Goal: Task Accomplishment & Management: Use online tool/utility

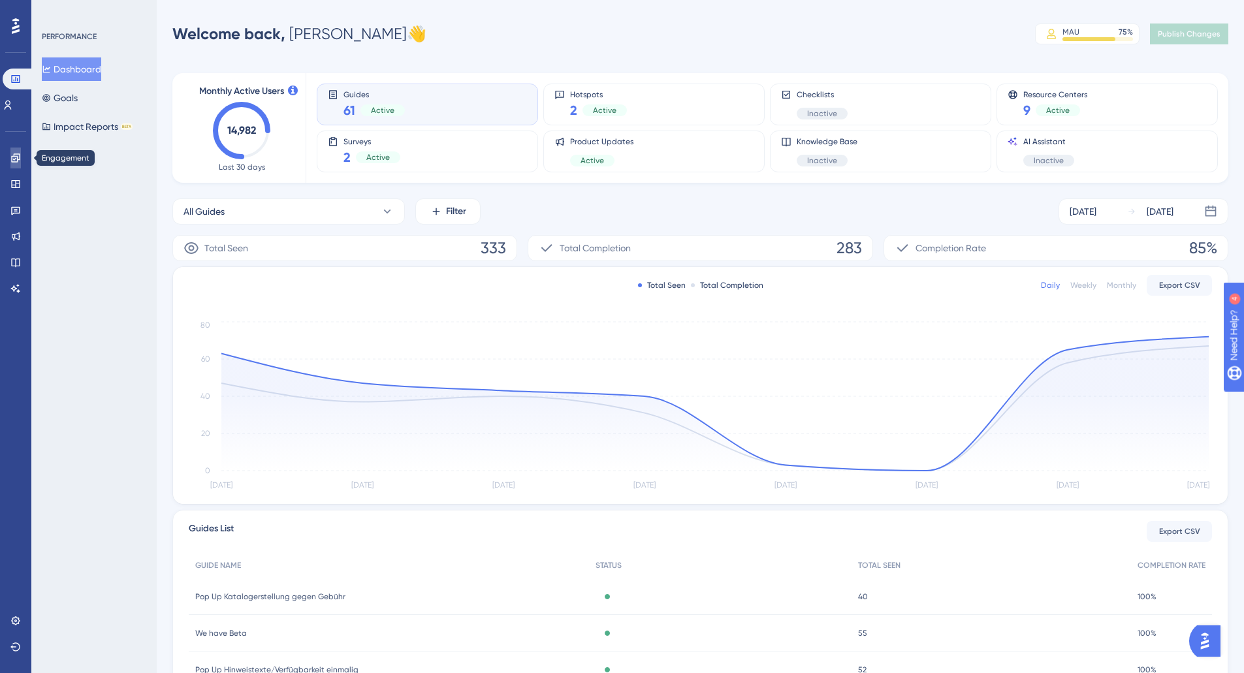
click at [21, 157] on link at bounding box center [15, 158] width 10 height 21
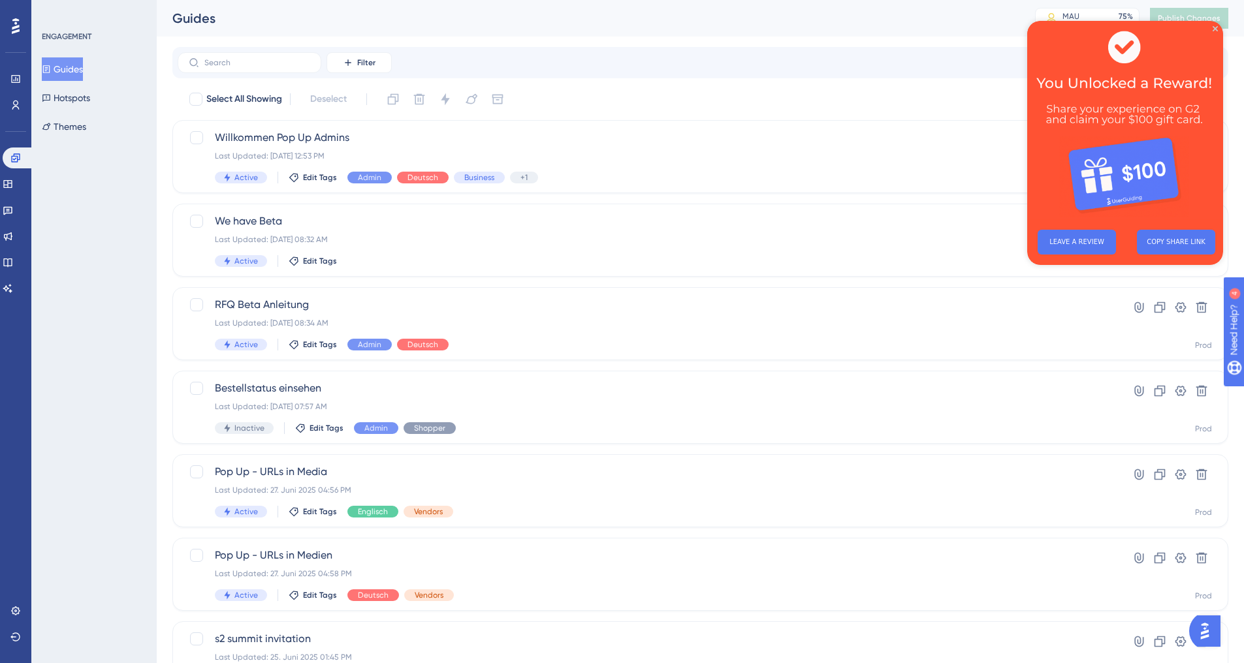
click at [1216, 24] on img at bounding box center [1125, 120] width 196 height 199
click at [1214, 28] on icon "Close Preview" at bounding box center [1215, 28] width 5 height 5
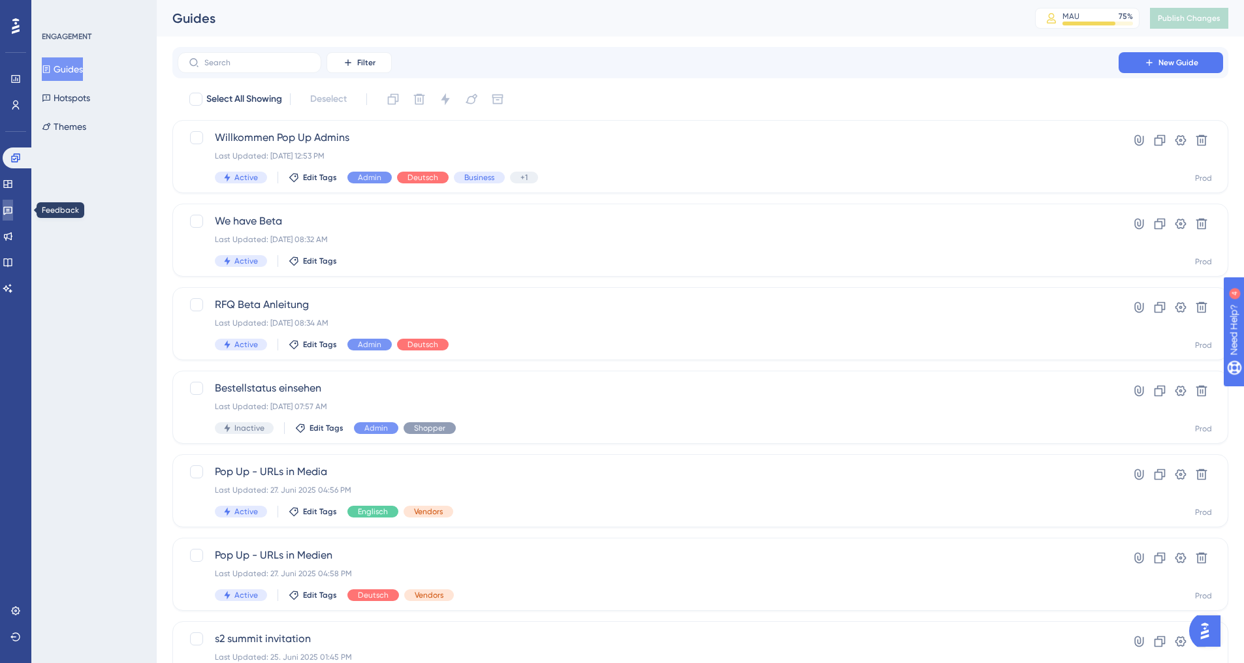
click at [13, 202] on link at bounding box center [8, 210] width 10 height 21
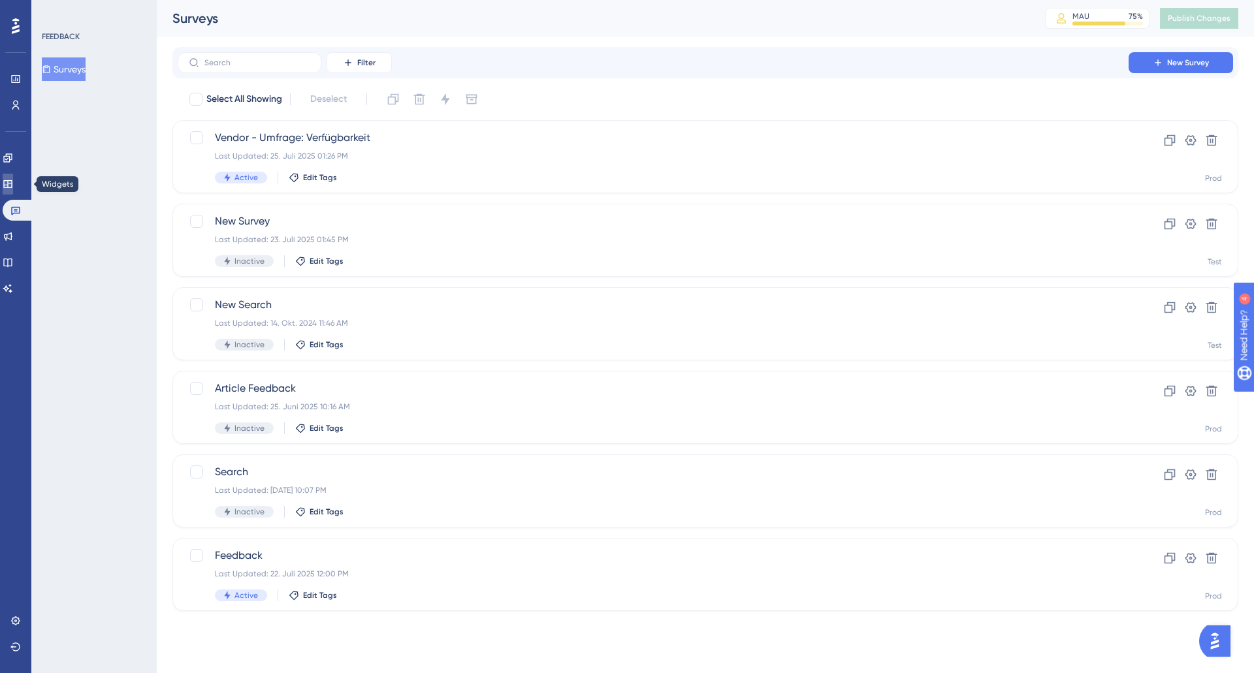
click at [11, 181] on icon at bounding box center [8, 184] width 10 height 10
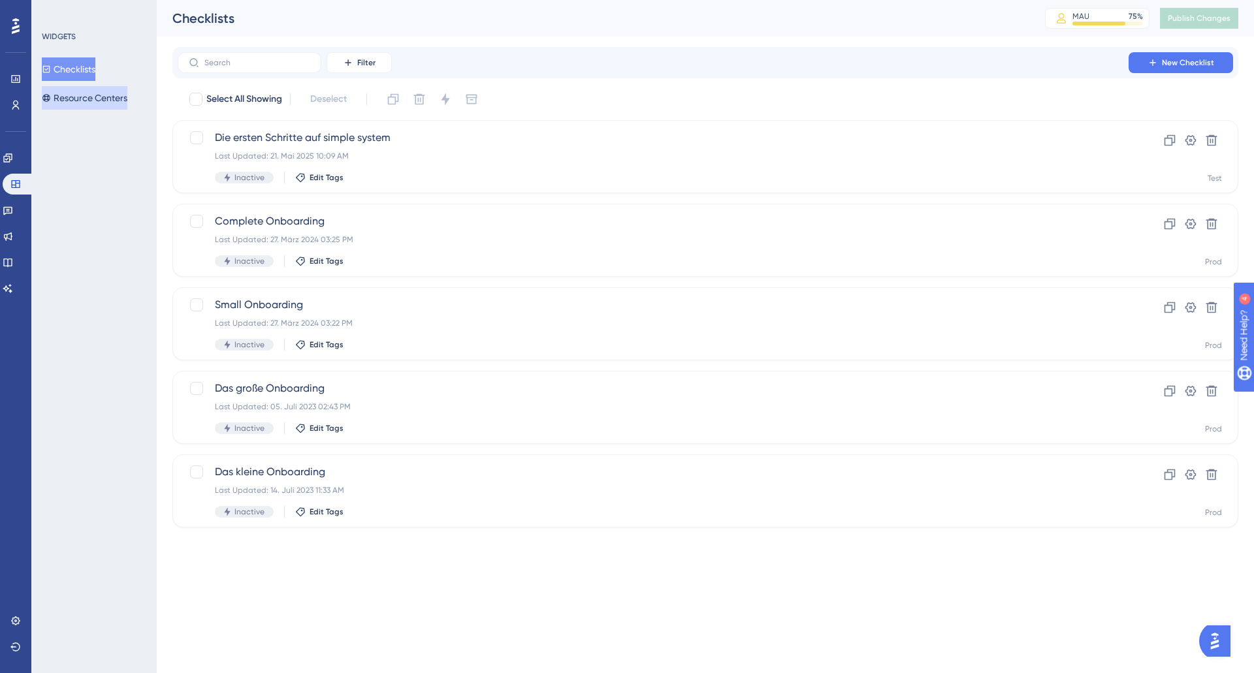
click at [74, 99] on button "Resource Centers" at bounding box center [85, 98] width 86 height 24
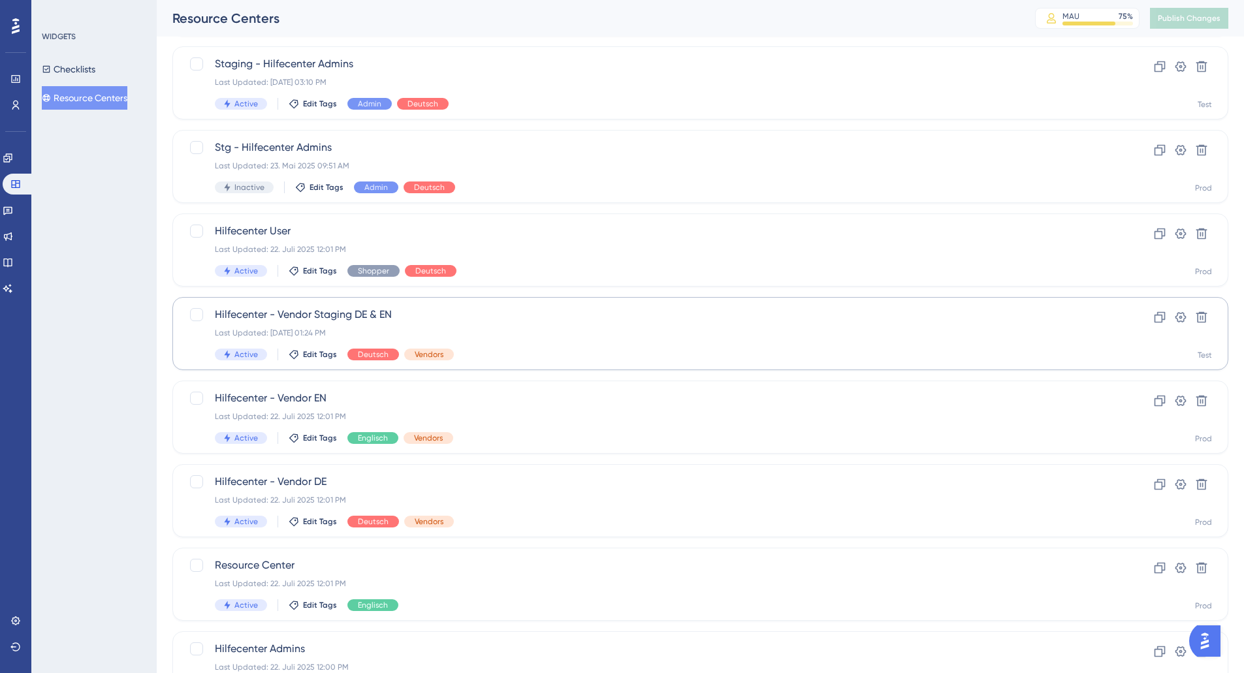
scroll to position [183, 0]
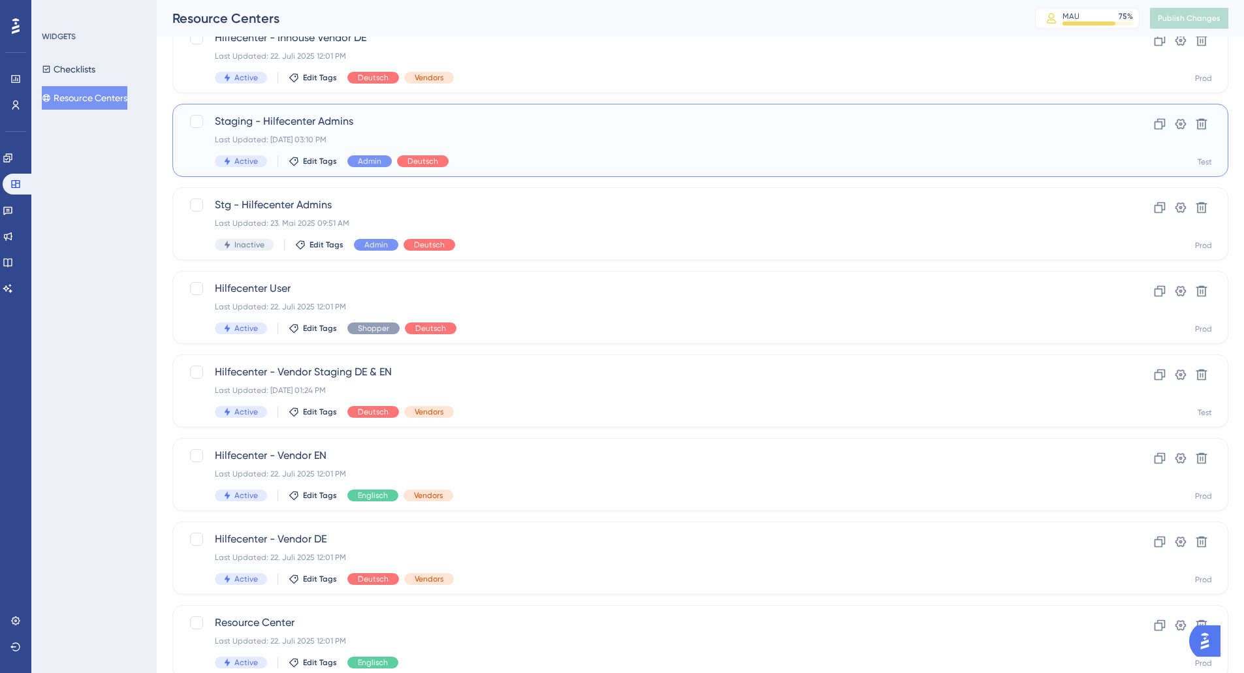
click at [488, 136] on div "Last Updated: [DATE] 03:10 PM" at bounding box center [648, 140] width 867 height 10
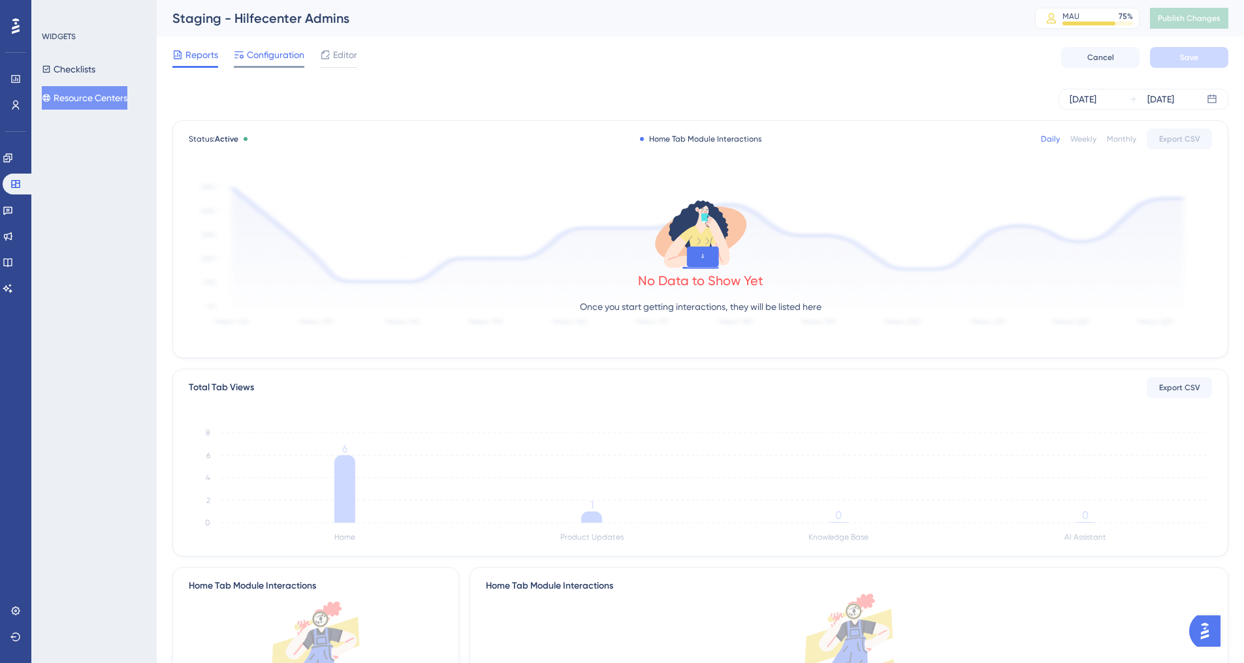
click at [271, 58] on span "Configuration" at bounding box center [275, 55] width 57 height 16
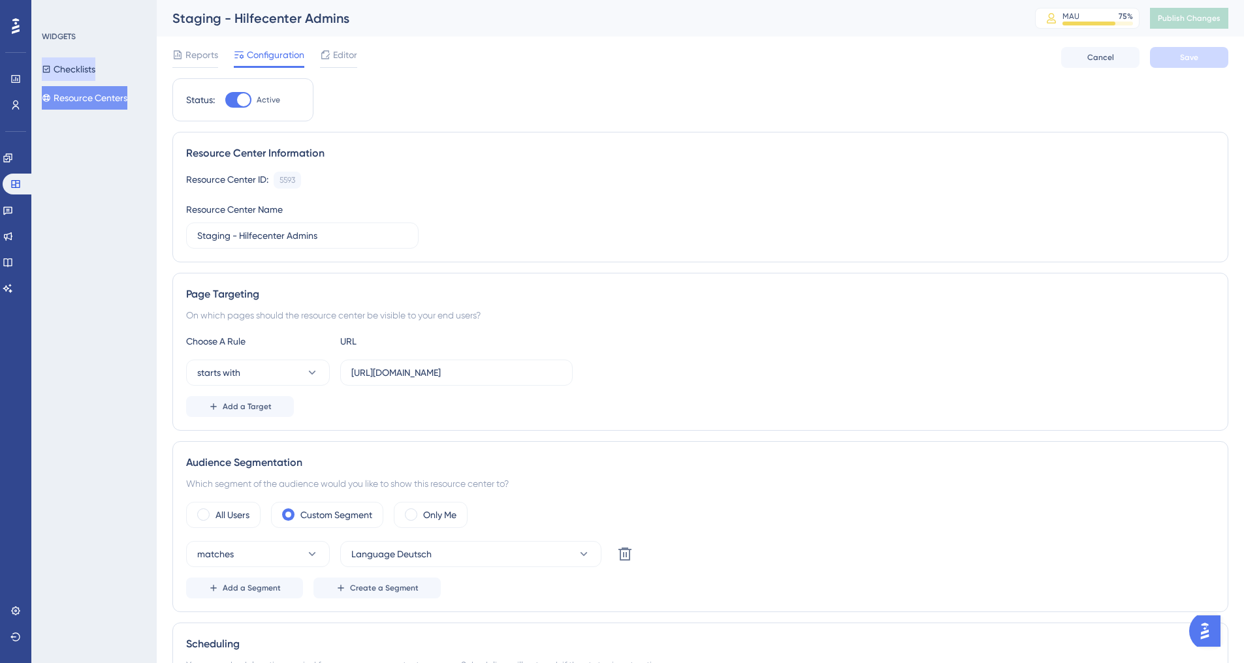
click at [95, 71] on button "Checklists" at bounding box center [69, 69] width 54 height 24
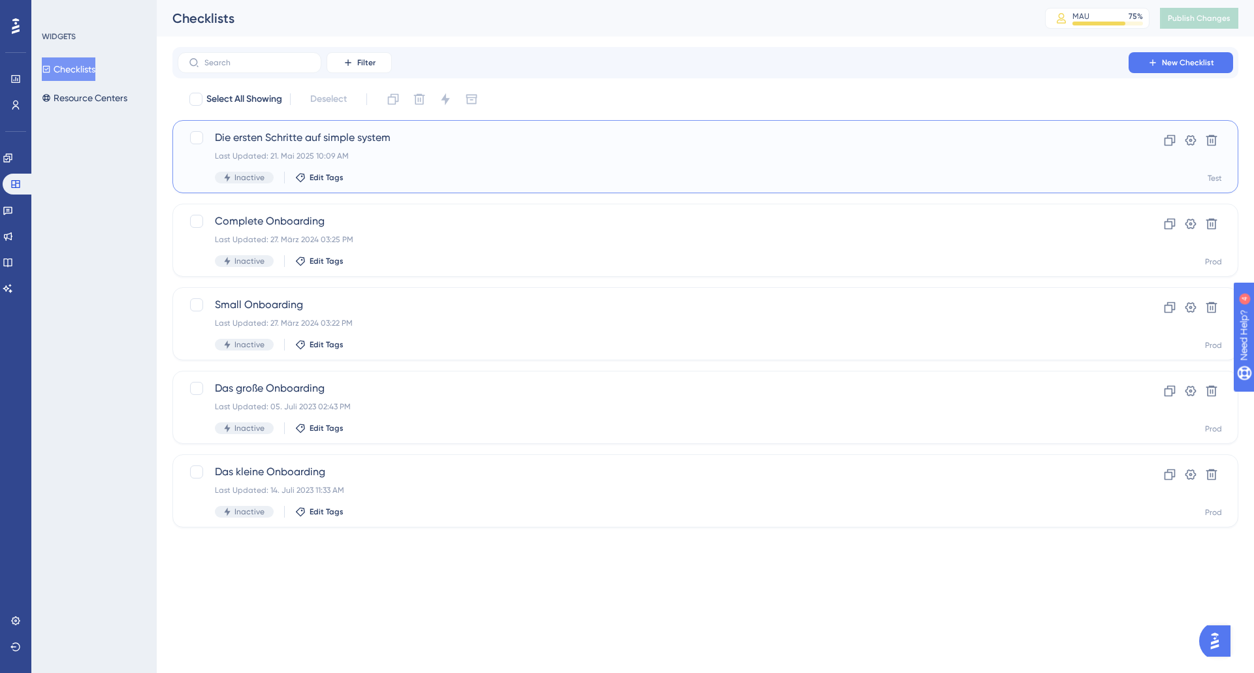
click at [423, 163] on div "Die ersten Schritte auf simple system Last Updated: 21. Mai 2025 10:09 AM Inact…" at bounding box center [653, 157] width 876 height 54
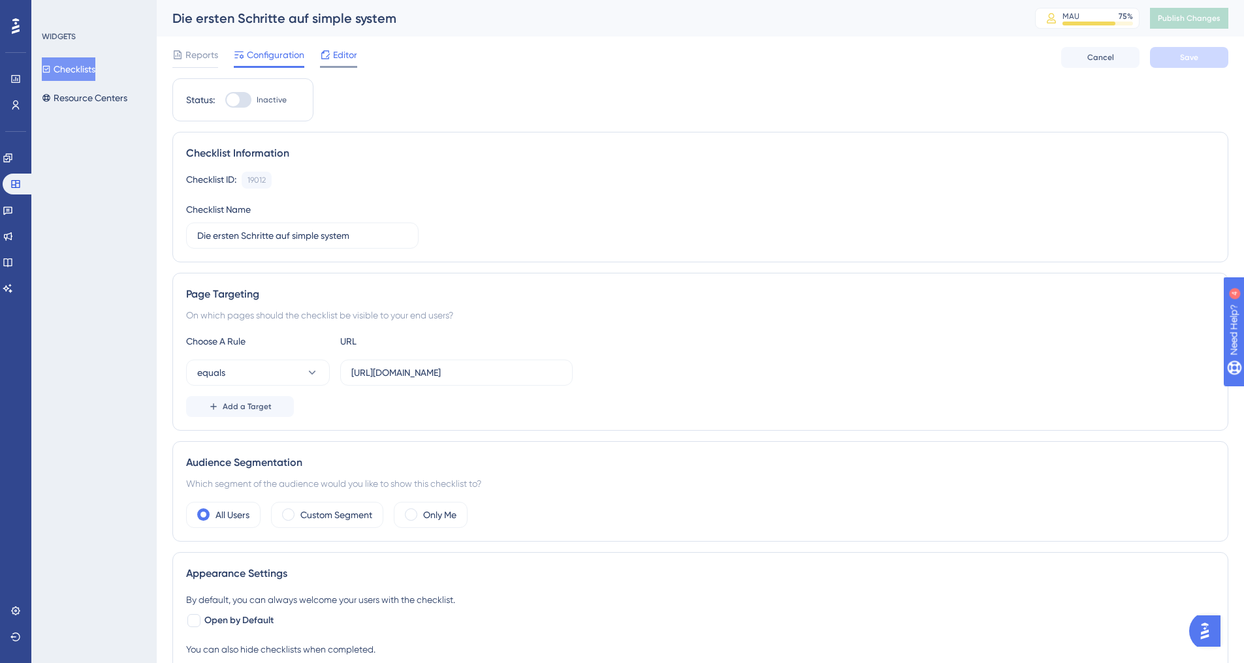
click at [342, 57] on span "Editor" at bounding box center [345, 55] width 24 height 16
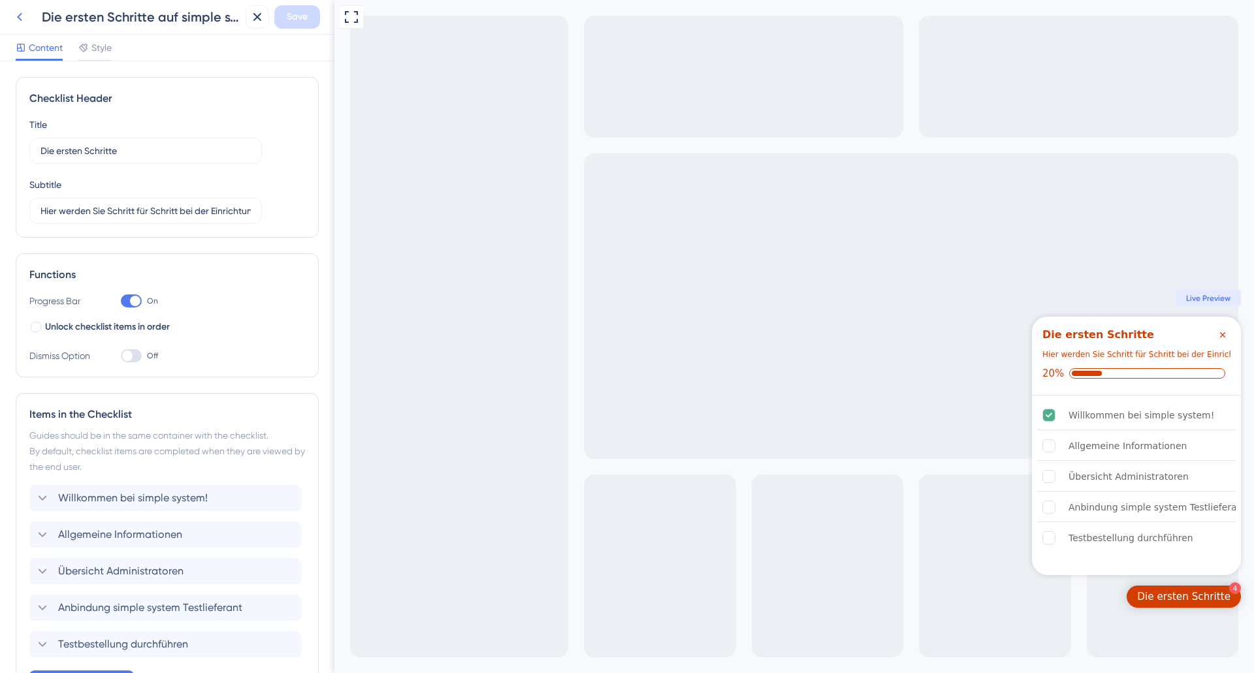
click at [20, 13] on icon at bounding box center [20, 17] width 16 height 16
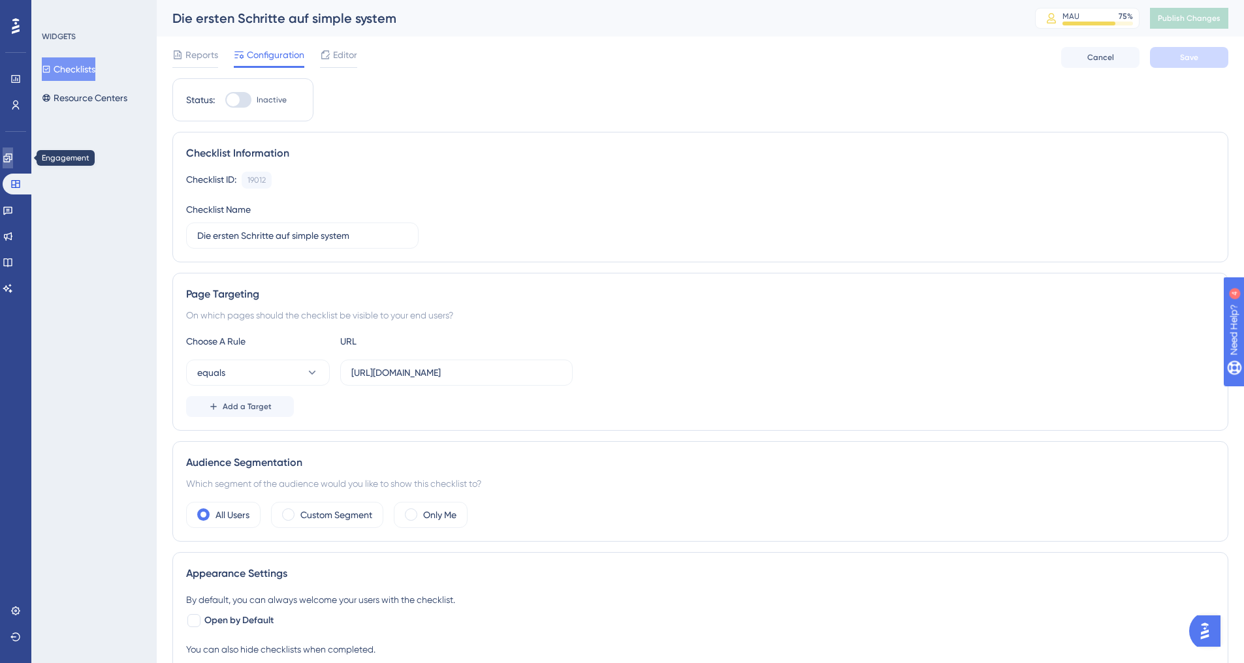
click at [12, 154] on icon at bounding box center [7, 157] width 8 height 8
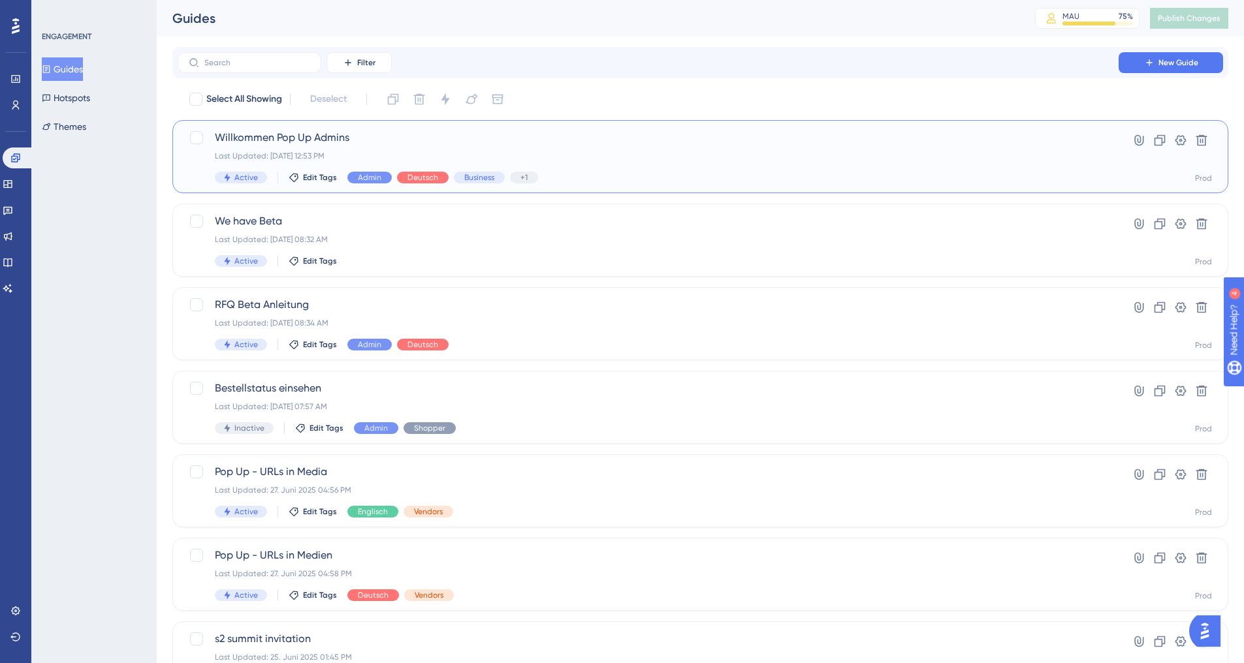
click at [264, 149] on div "Willkommen Pop Up Admins Last Updated: [DATE] 12:53 PM Active Edit Tags Admin D…" at bounding box center [648, 157] width 867 height 54
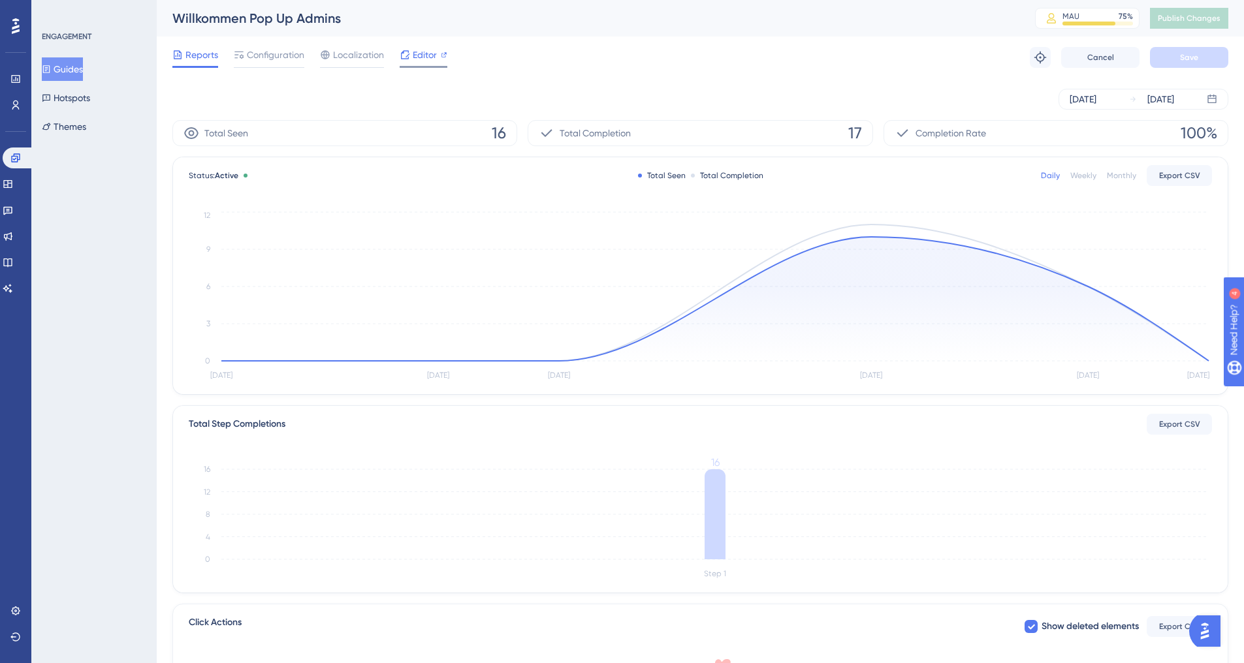
click at [413, 57] on span "Editor" at bounding box center [425, 55] width 24 height 16
click at [23, 156] on link at bounding box center [18, 158] width 31 height 21
